Goal: Contribute content

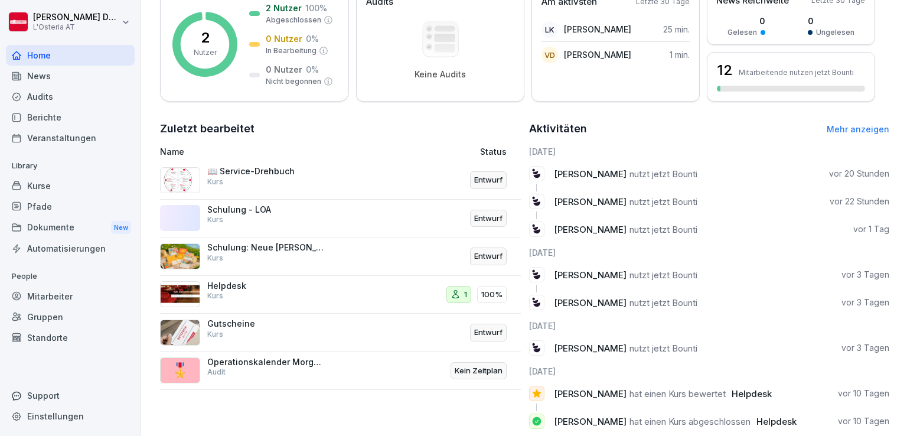
scroll to position [189, 0]
click at [247, 166] on p "📖 Service-Drehbuch" at bounding box center [266, 170] width 118 height 11
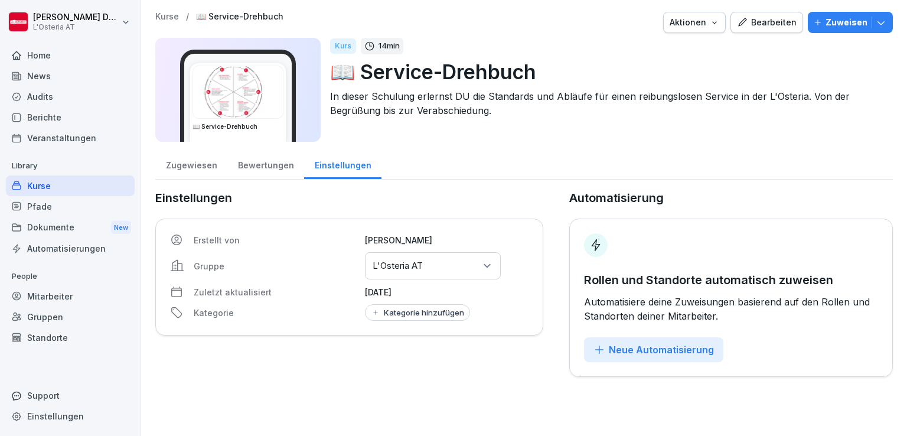
click at [767, 22] on div "Bearbeiten" at bounding box center [767, 22] width 60 height 13
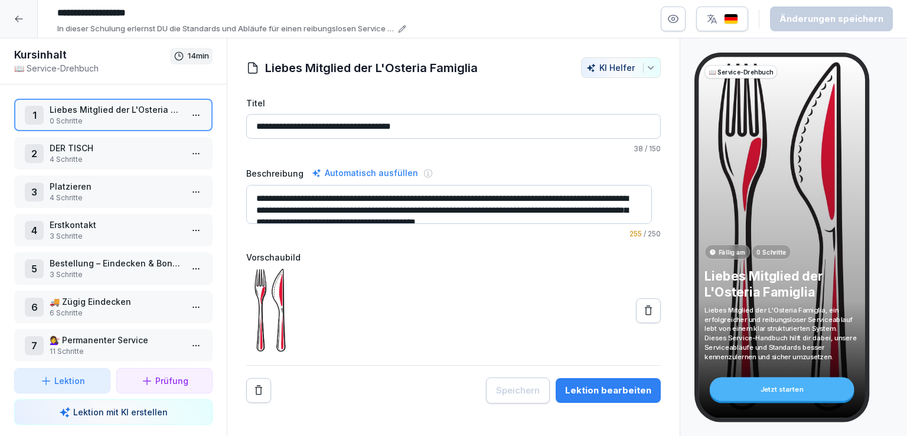
scroll to position [89, 0]
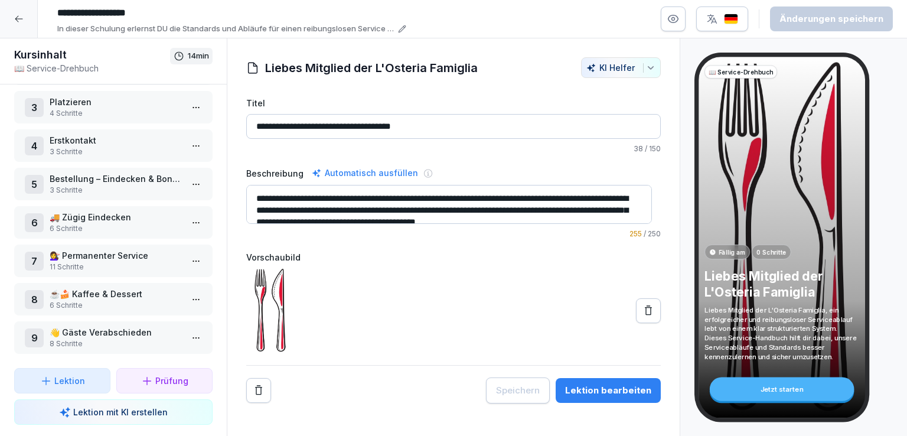
click at [87, 223] on p "6 Schritte" at bounding box center [116, 228] width 132 height 11
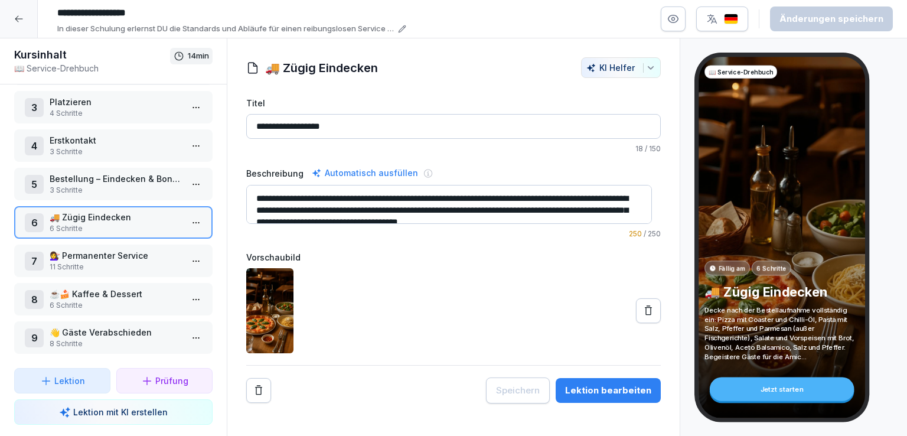
click at [192, 213] on html "**********" at bounding box center [453, 218] width 907 height 436
click at [150, 239] on div "Schritte bearbeiten" at bounding box center [143, 238] width 90 height 12
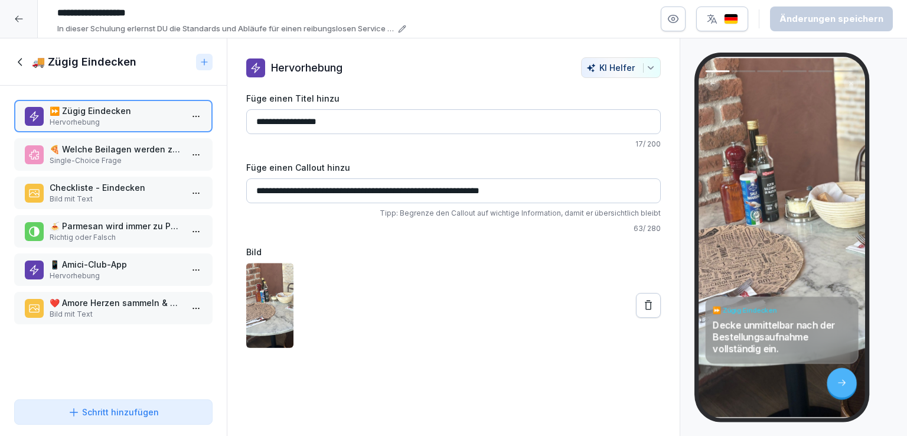
click at [105, 155] on p "Single-Choice Frage" at bounding box center [116, 160] width 132 height 11
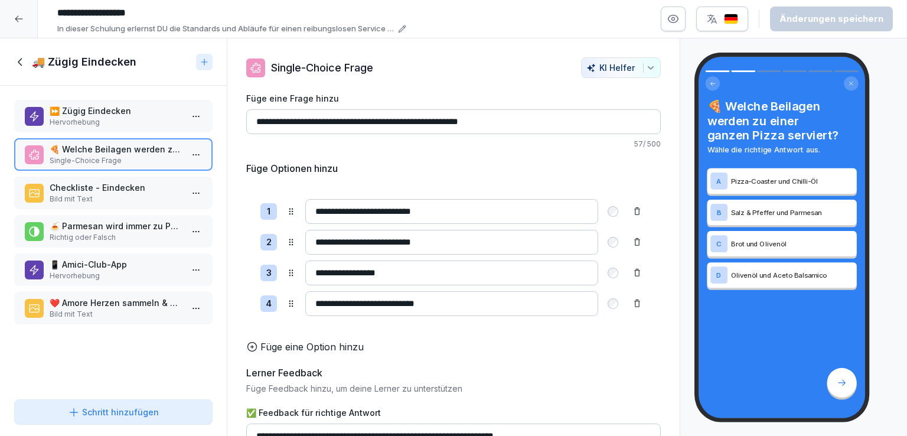
click at [122, 187] on p "Checkliste - Eindecken" at bounding box center [116, 187] width 132 height 12
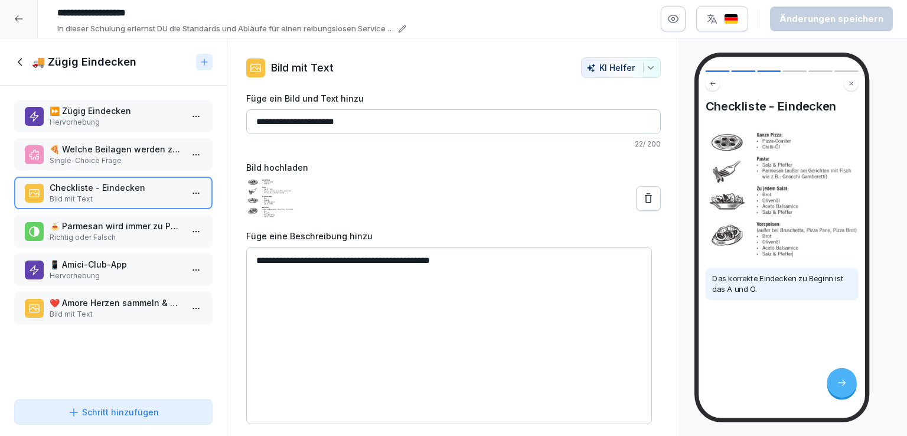
click at [113, 232] on p "Richtig oder Falsch" at bounding box center [116, 237] width 132 height 11
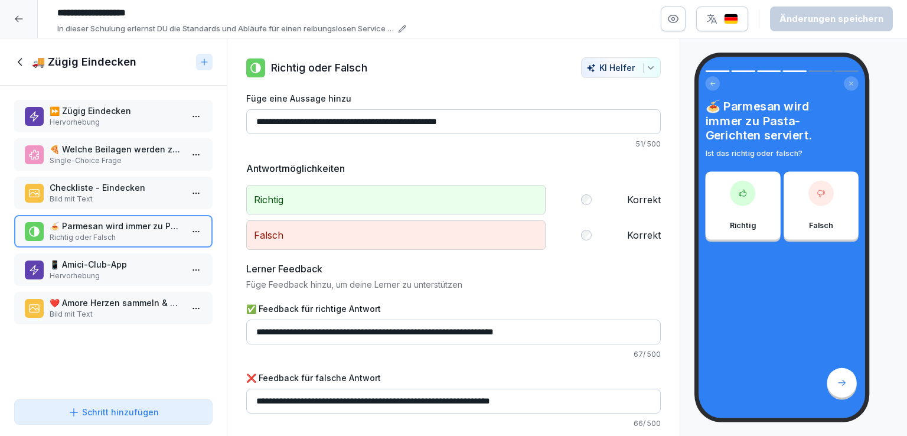
click at [125, 265] on p "📱 Amici-Club-App" at bounding box center [116, 264] width 132 height 12
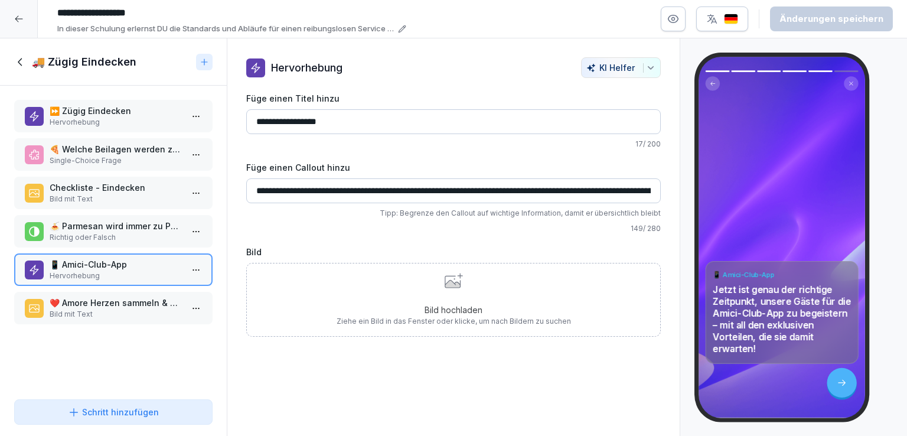
click at [441, 288] on div "Bild hochladen Ziehe ein Bild in das Fenster oder klicke, um nach Bildern zu su…" at bounding box center [453, 300] width 234 height 54
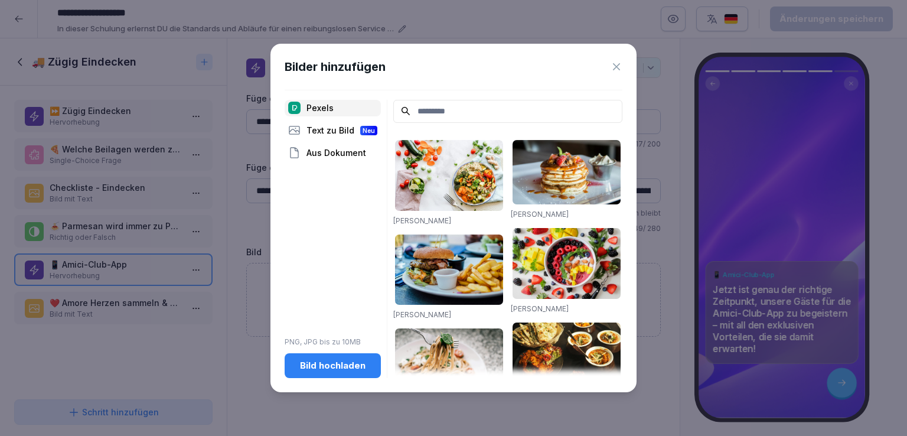
click at [352, 362] on div "Bild hochladen" at bounding box center [332, 365] width 77 height 13
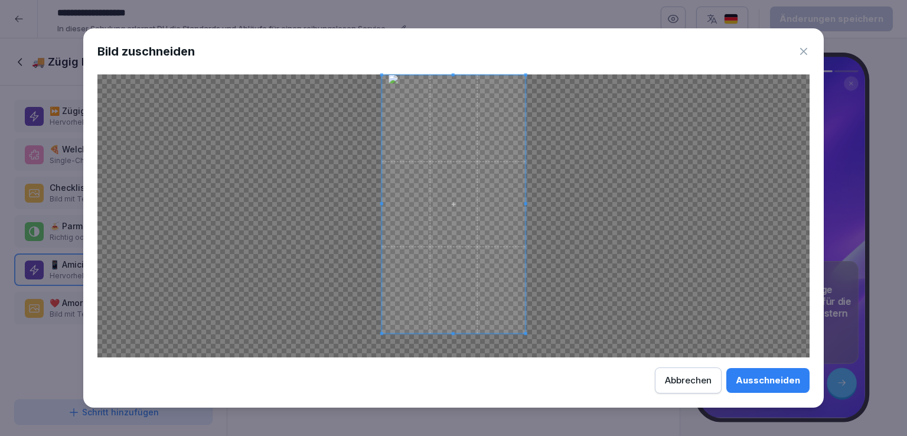
click at [451, 73] on span at bounding box center [452, 74] width 3 height 3
click at [465, 167] on span at bounding box center [453, 218] width 143 height 258
click at [773, 376] on div "Ausschneiden" at bounding box center [767, 380] width 64 height 13
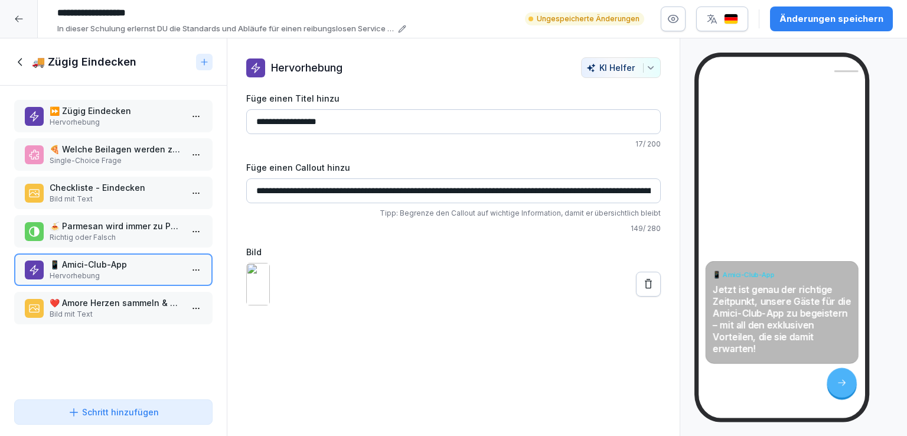
drag, startPoint x: 770, startPoint y: 276, endPoint x: 770, endPoint y: 254, distance: 21.8
click at [770, 254] on div "📱 Amici-Club-App Jetzt ist genau der richtige Zeitpunkt, unsere Gäste für die A…" at bounding box center [781, 237] width 166 height 361
click at [120, 312] on p "Bild mit Text" at bounding box center [116, 314] width 132 height 11
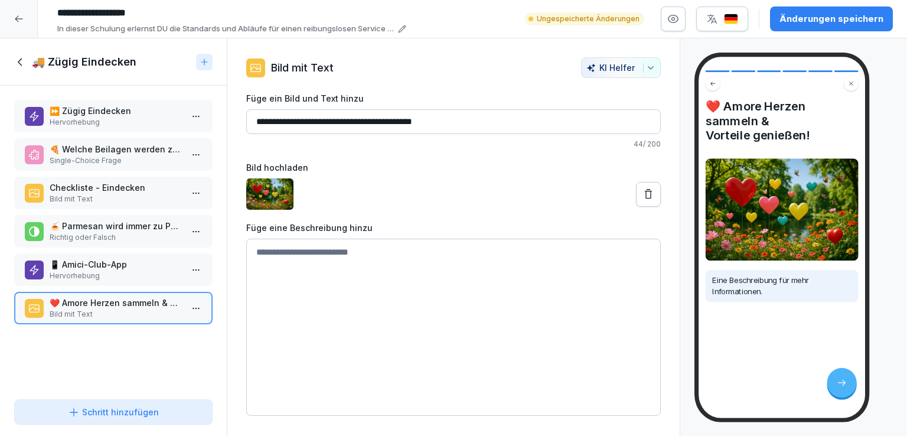
click at [136, 273] on p "Hervorhebung" at bounding box center [116, 275] width 132 height 11
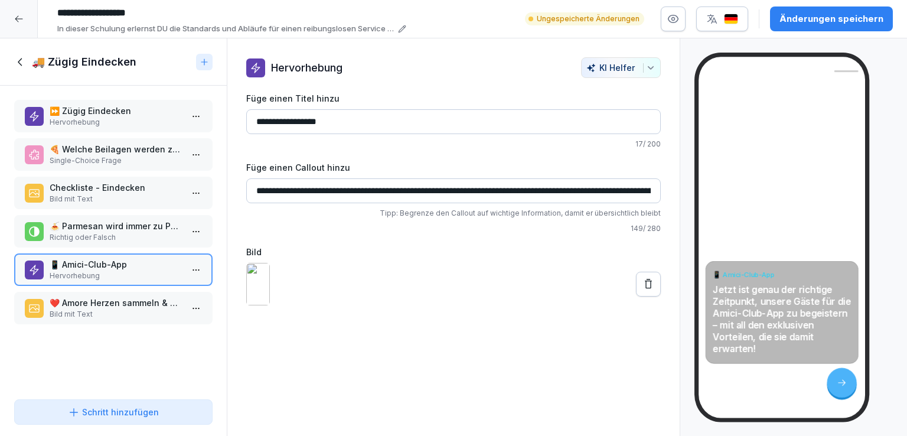
click at [194, 307] on html "**********" at bounding box center [453, 218] width 907 height 436
click at [138, 372] on div "Löschen" at bounding box center [122, 372] width 48 height 12
click at [18, 60] on icon at bounding box center [20, 61] width 13 height 13
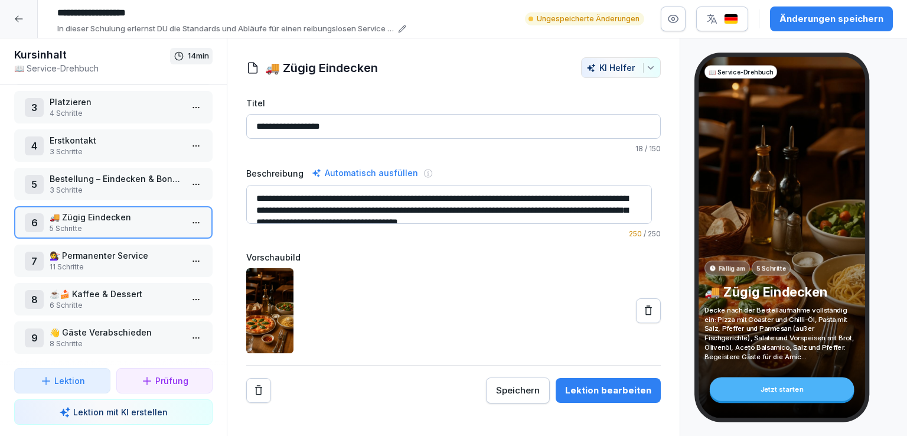
click at [135, 249] on p "💇‍♀️ Permanenter Service" at bounding box center [116, 255] width 132 height 12
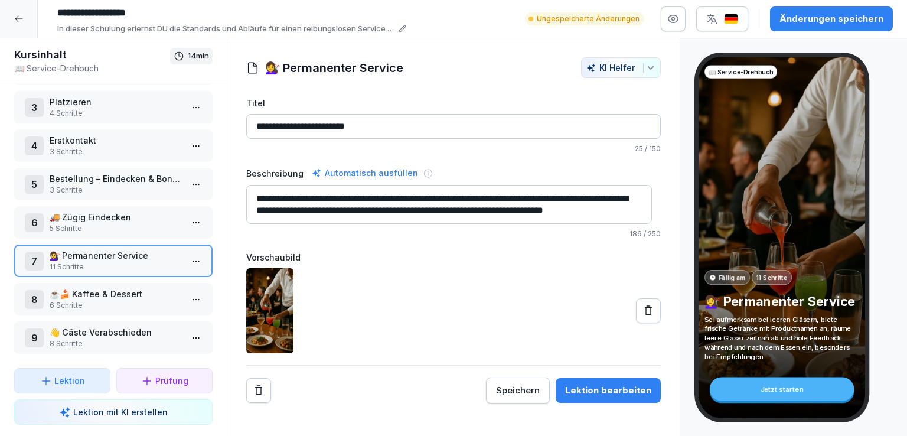
click at [644, 310] on icon at bounding box center [647, 309] width 7 height 9
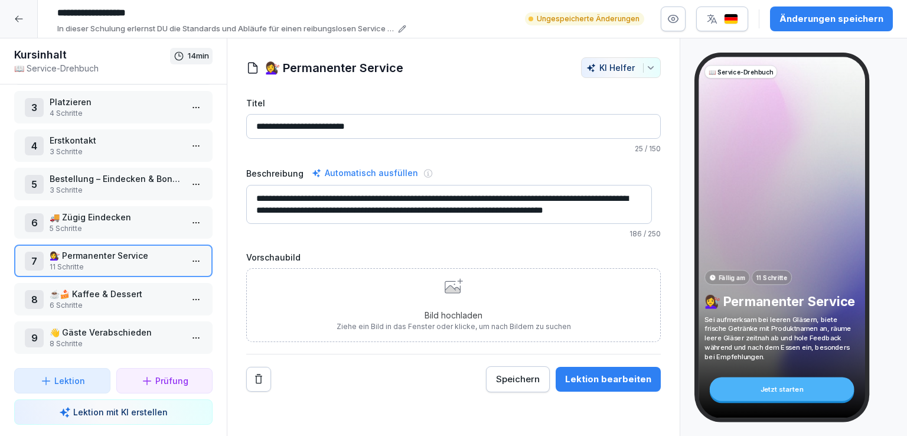
click at [450, 296] on div "Bild hochladen Ziehe ein Bild in das Fenster oder klicke, um nach Bildern zu su…" at bounding box center [453, 305] width 234 height 54
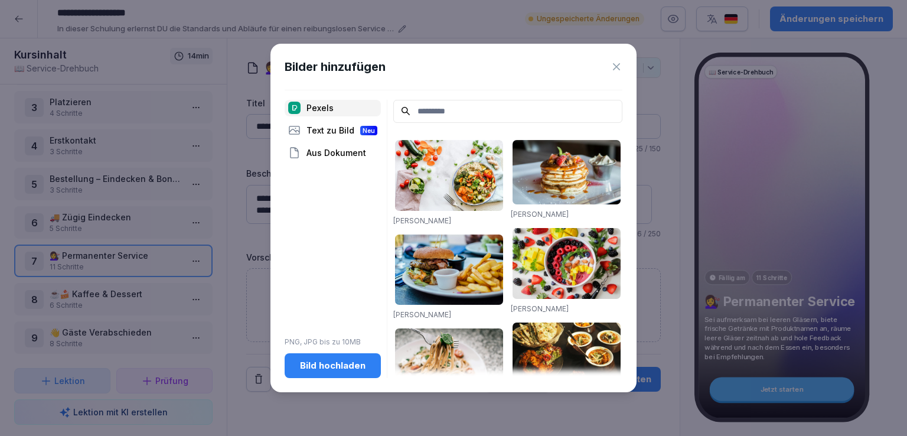
click at [323, 157] on div "Aus Dokument" at bounding box center [332, 153] width 96 height 17
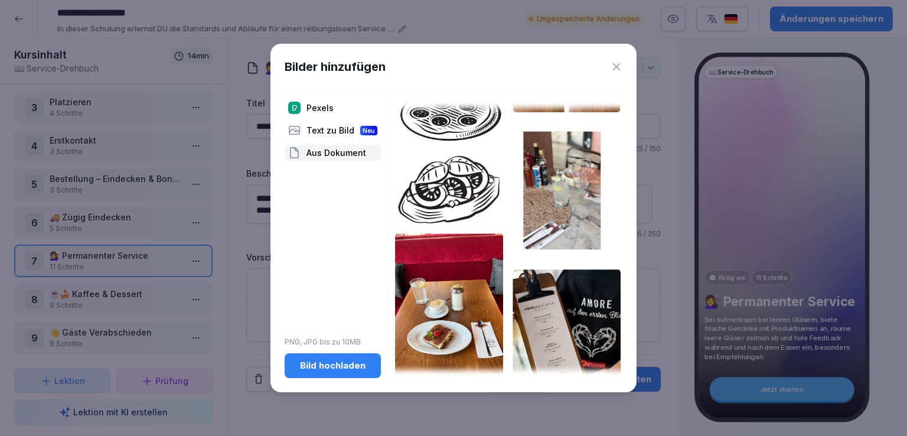
scroll to position [262, 0]
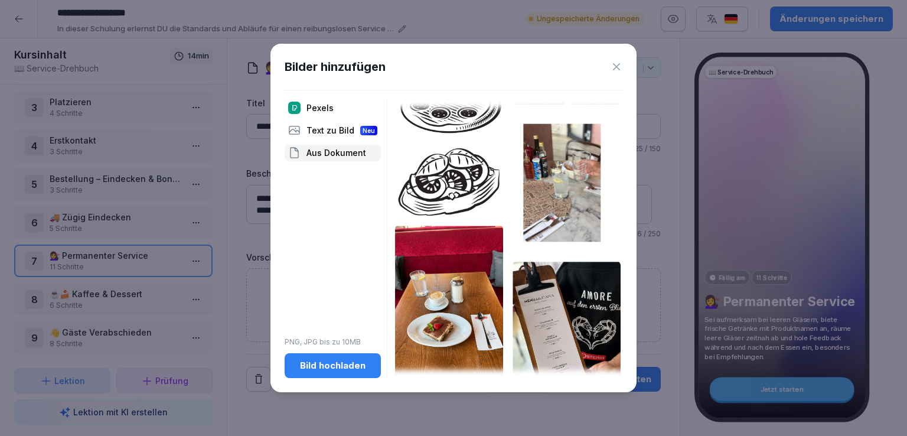
click at [543, 199] on img at bounding box center [566, 183] width 108 height 138
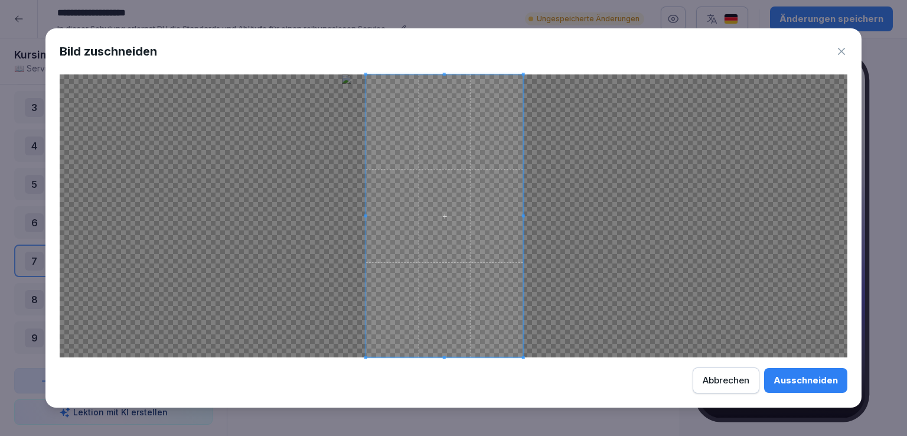
click at [476, 282] on span at bounding box center [444, 215] width 157 height 283
click at [826, 381] on div "Ausschneiden" at bounding box center [805, 380] width 64 height 13
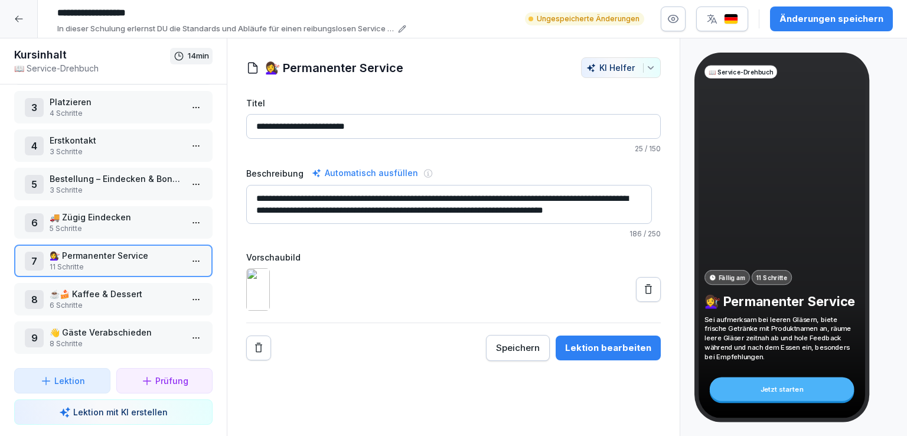
click at [189, 251] on html "**********" at bounding box center [453, 218] width 907 height 436
